Goal: Navigation & Orientation: Find specific page/section

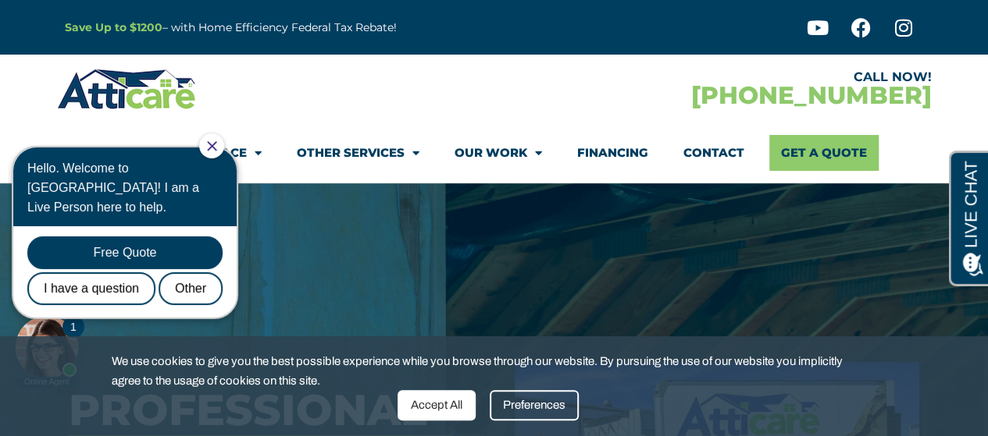
click at [216, 148] on icon "Close Chat" at bounding box center [211, 145] width 9 height 9
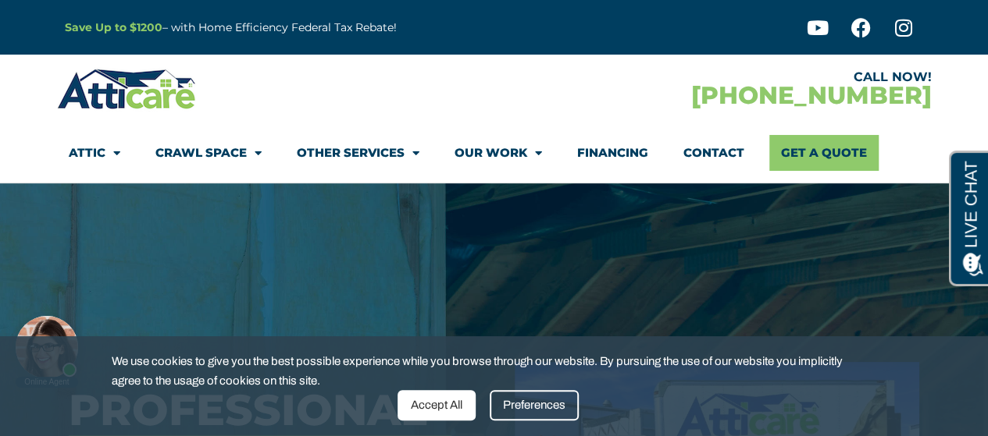
click at [397, 151] on link "Other Services" at bounding box center [358, 153] width 123 height 36
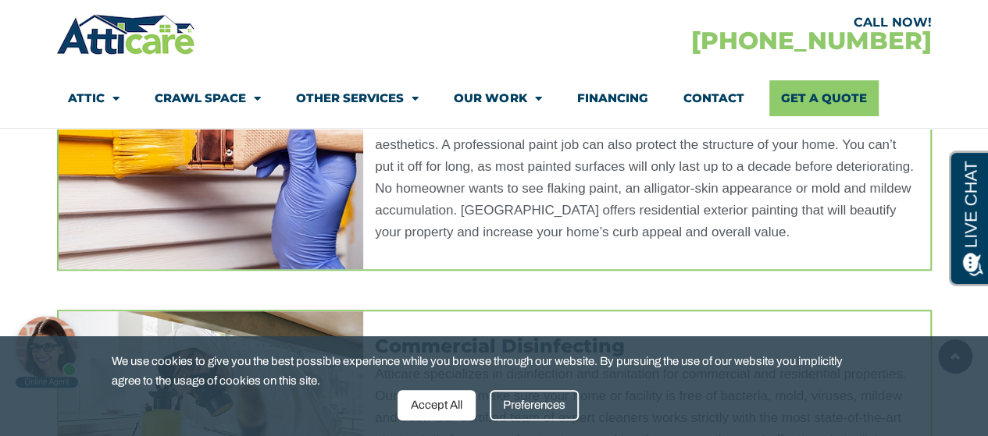
scroll to position [648, 0]
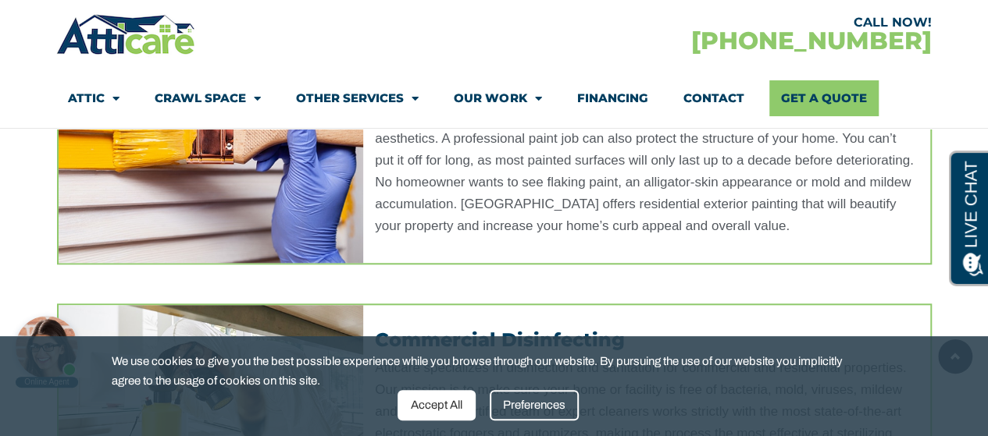
click at [431, 416] on div "Accept All" at bounding box center [436, 405] width 78 height 30
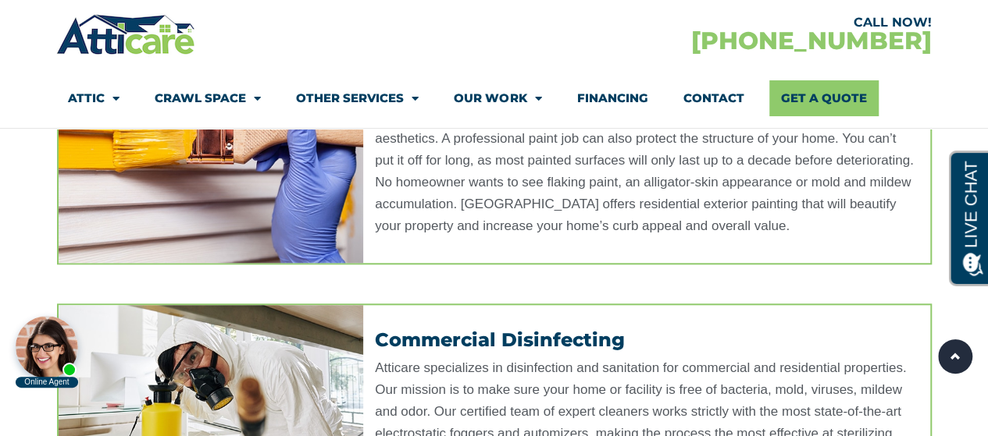
click at [188, 99] on link "Crawl Space" at bounding box center [208, 98] width 106 height 36
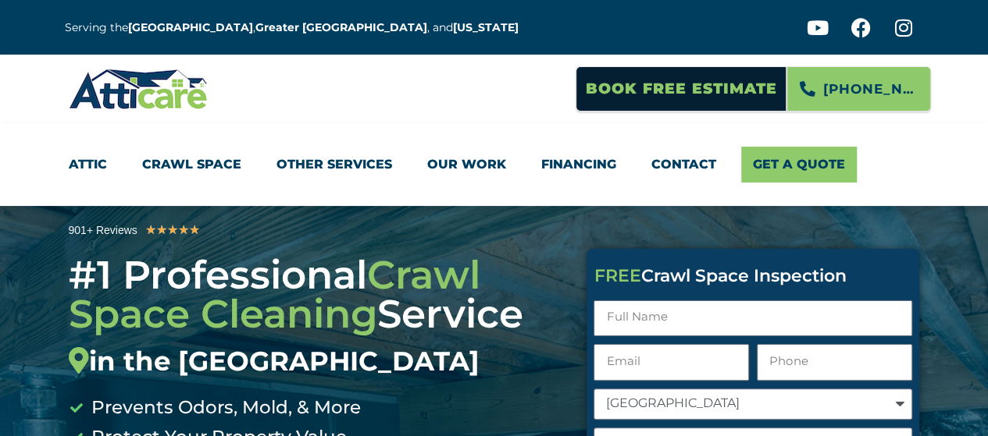
click at [193, 99] on img at bounding box center [139, 88] width 140 height 45
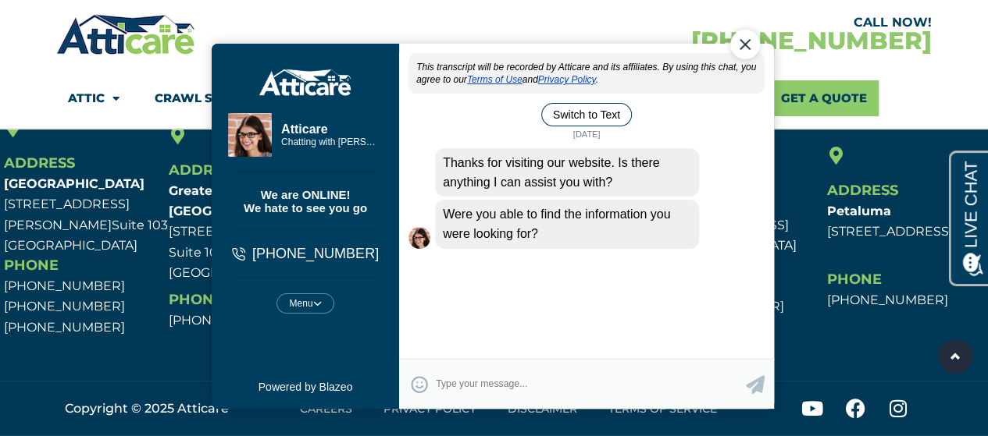
click at [743, 42] on div "Close Chat" at bounding box center [744, 45] width 30 height 30
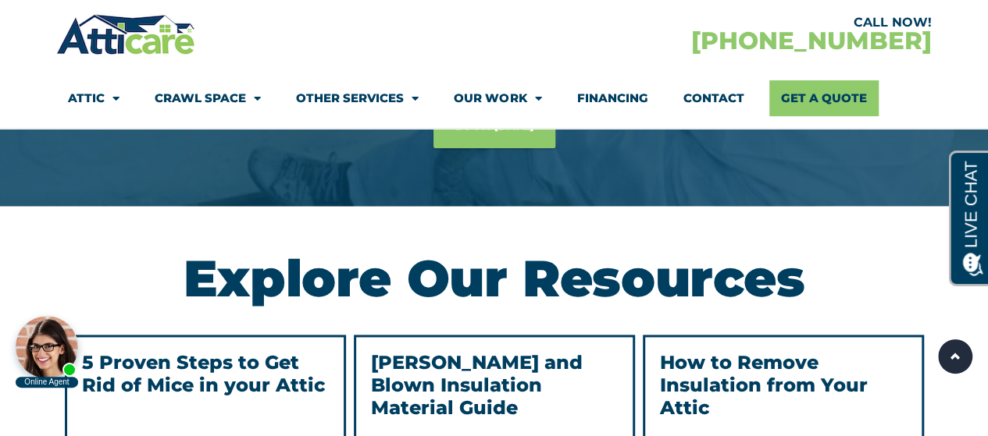
scroll to position [3797, 0]
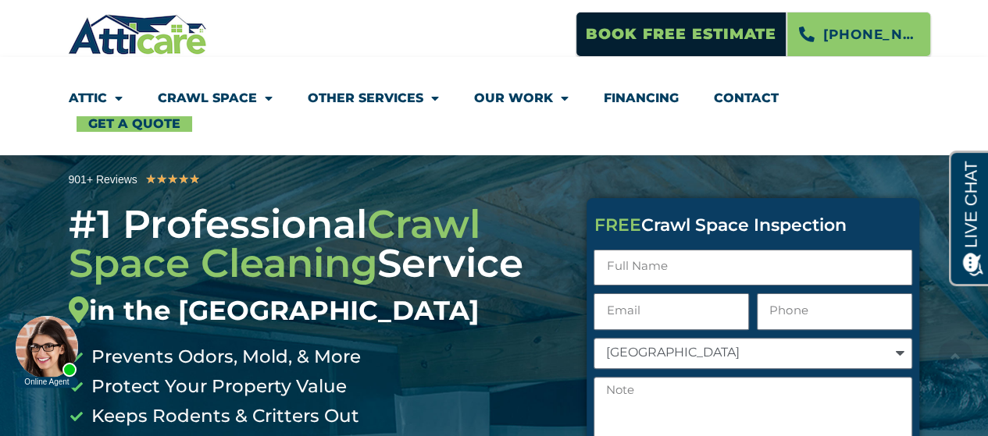
scroll to position [66, 0]
